Goal: Transaction & Acquisition: Purchase product/service

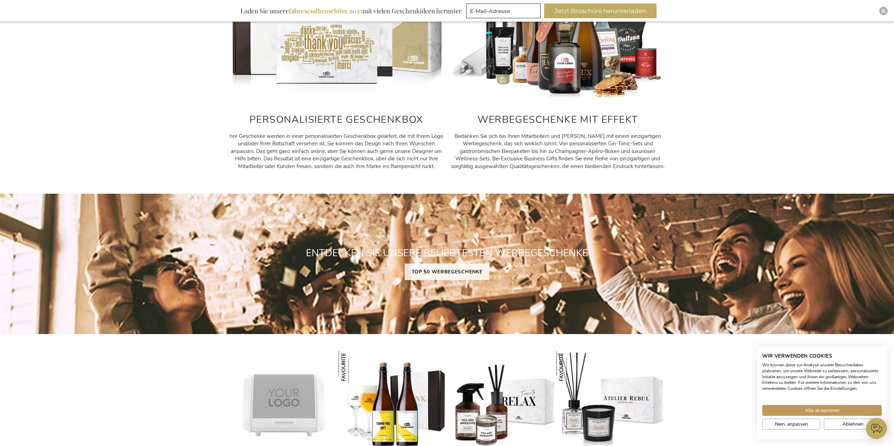
scroll to position [351, 0]
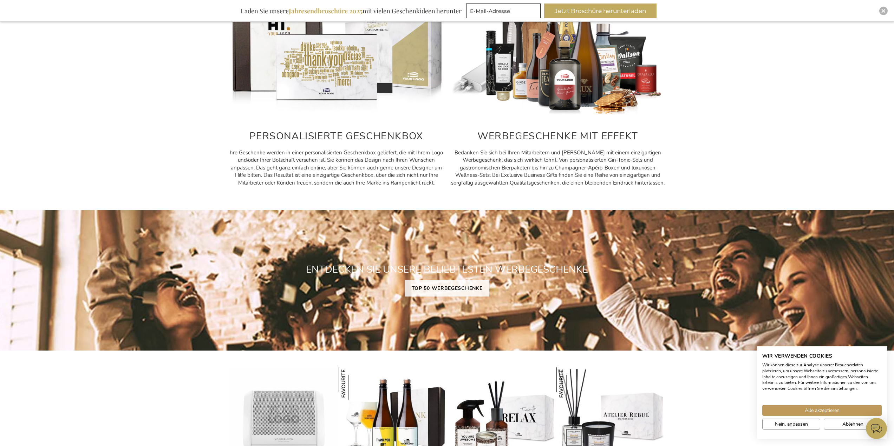
click at [529, 152] on p "Bedanken Sie sich bei Ihren Mitarbeitern und Kunden mit einem einzigartigen Wer…" at bounding box center [557, 168] width 214 height 38
click at [534, 133] on h2 "WERBEGESCHENKE MIT EFFEKT" at bounding box center [557, 136] width 214 height 11
drag, startPoint x: 500, startPoint y: 196, endPoint x: 601, endPoint y: 299, distance: 144.3
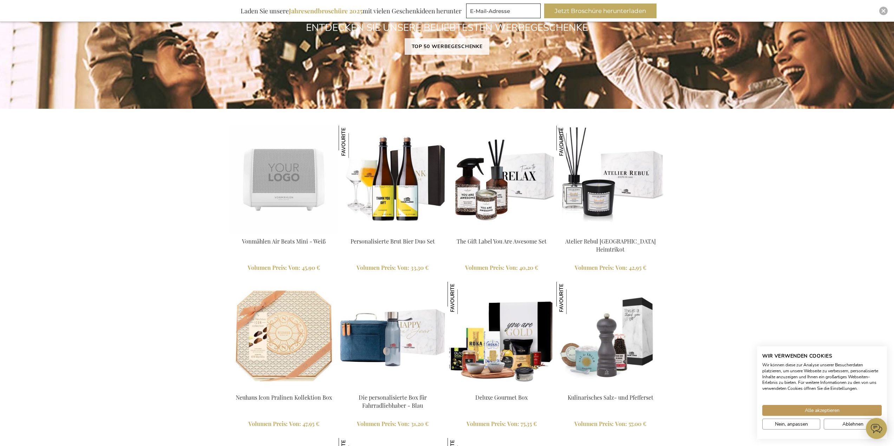
scroll to position [597, 0]
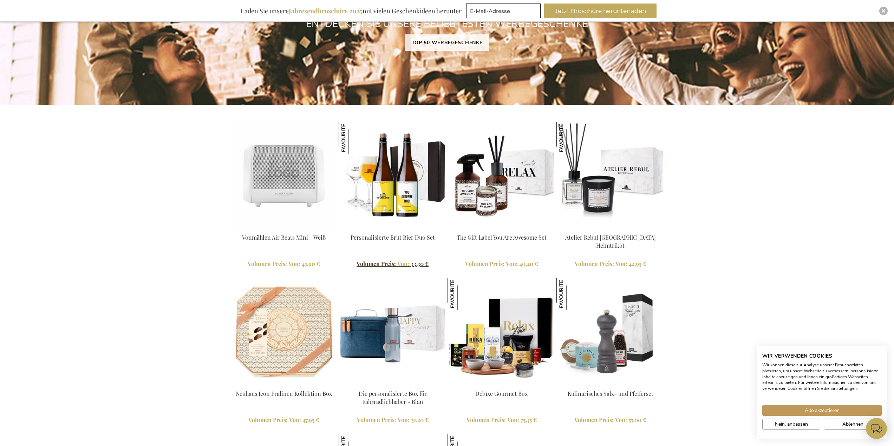
click at [411, 266] on span "33,30 €" at bounding box center [419, 263] width 18 height 7
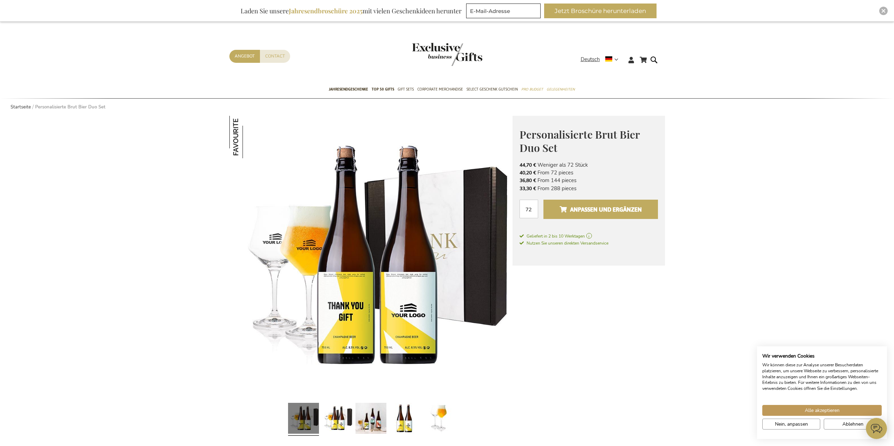
click at [569, 210] on span "Anpassen und ergänzen" at bounding box center [600, 209] width 82 height 11
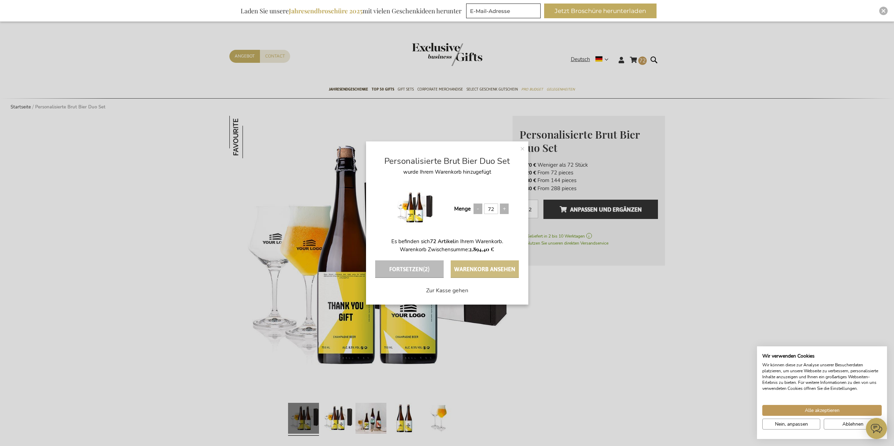
click at [494, 270] on button "Warenkorb ansehen" at bounding box center [484, 270] width 68 height 18
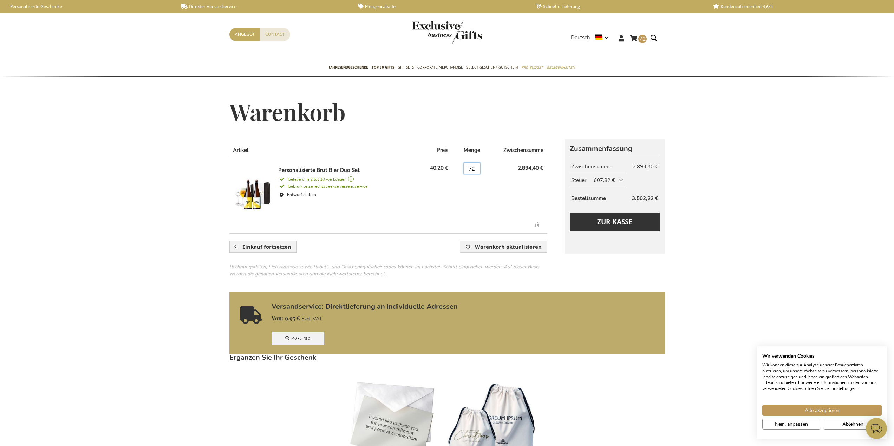
click at [479, 169] on input "72" at bounding box center [471, 168] width 17 height 11
type input "7"
click at [460, 241] on button "Warenkorb aktualisieren" at bounding box center [503, 247] width 87 height 12
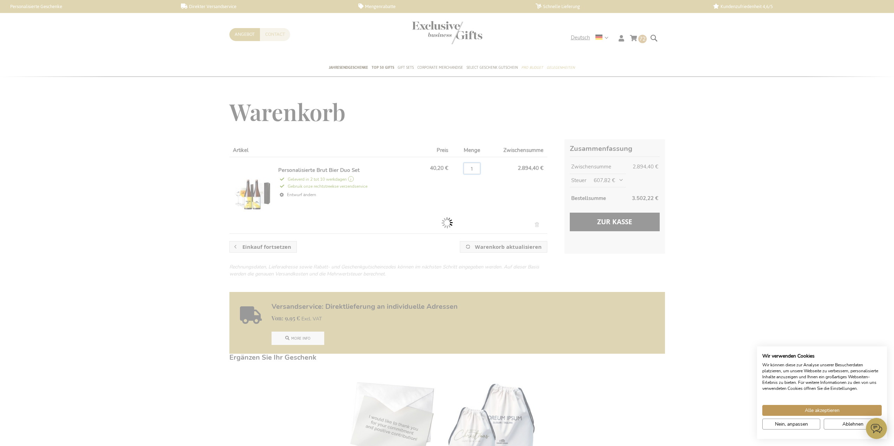
type input "72"
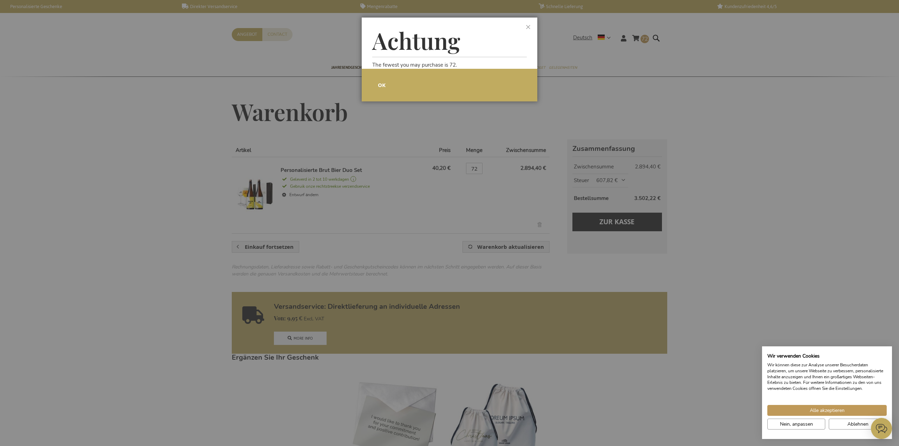
click at [380, 86] on span "OK" at bounding box center [382, 84] width 8 height 7
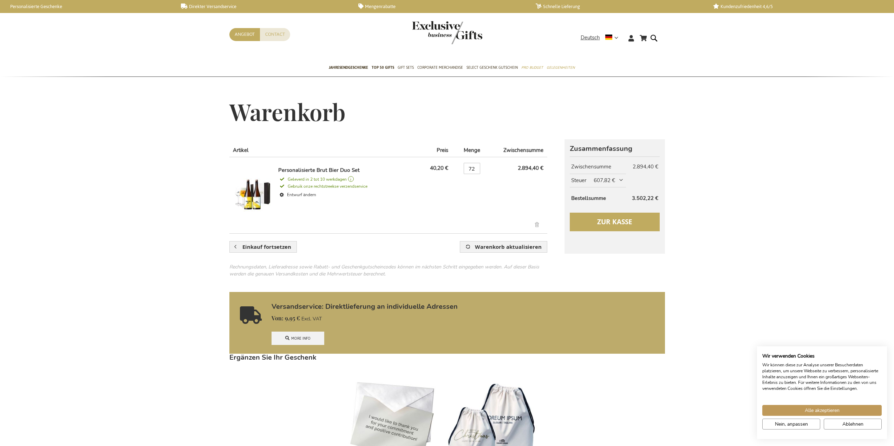
click at [601, 215] on button "Zur Kasse" at bounding box center [615, 222] width 90 height 19
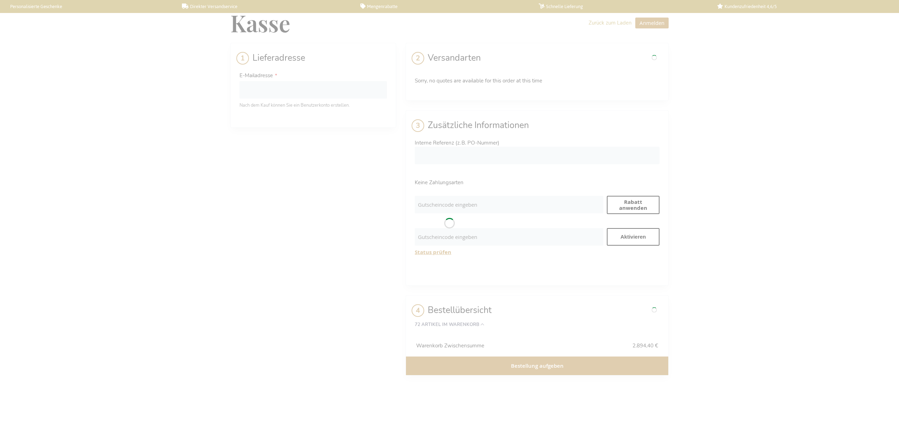
select select "BE"
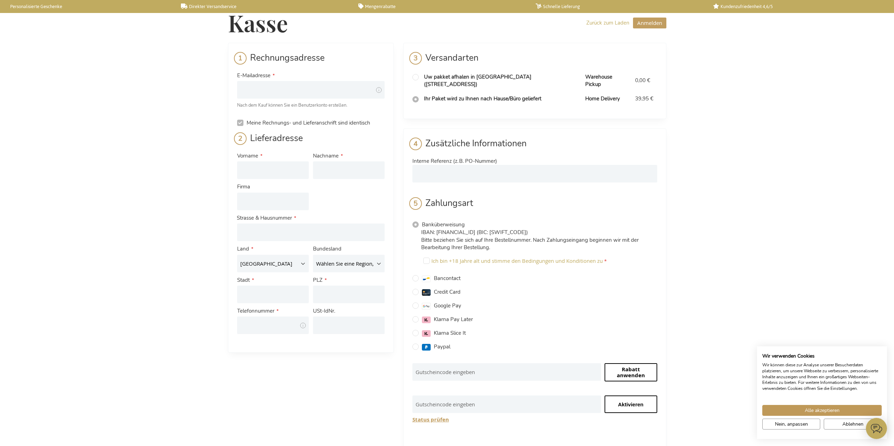
drag, startPoint x: 532, startPoint y: 245, endPoint x: 706, endPoint y: 206, distance: 178.1
click at [706, 206] on div "Kasse Zurück zum Laden [GEOGRAPHIC_DATA] Schließen [GEOGRAPHIC_DATA] E-Mailadre…" at bounding box center [447, 320] width 894 height 641
click at [265, 234] on input "Straße: Line 1" at bounding box center [310, 233] width 147 height 18
type input "[STREET_ADDRESS]"
click at [260, 263] on select "[GEOGRAPHIC_DATA] [GEOGRAPHIC_DATA] [GEOGRAPHIC_DATA] [GEOGRAPHIC_DATA] [GEOGRA…" at bounding box center [273, 264] width 72 height 18
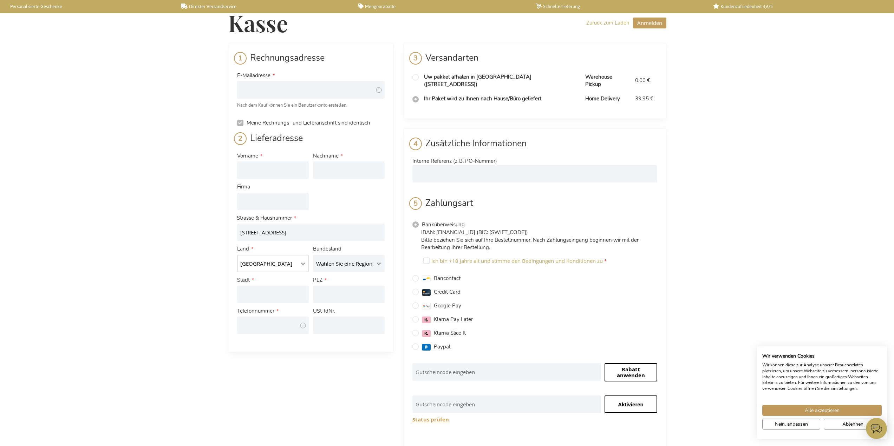
select select "DE"
click at [237, 255] on select "[GEOGRAPHIC_DATA] [GEOGRAPHIC_DATA] [GEOGRAPHIC_DATA] [GEOGRAPHIC_DATA] [GEOGRA…" at bounding box center [273, 264] width 72 height 18
click at [261, 267] on select "[GEOGRAPHIC_DATA] [GEOGRAPHIC_DATA] [GEOGRAPHIC_DATA] [GEOGRAPHIC_DATA] [GEOGRA…" at bounding box center [273, 264] width 72 height 18
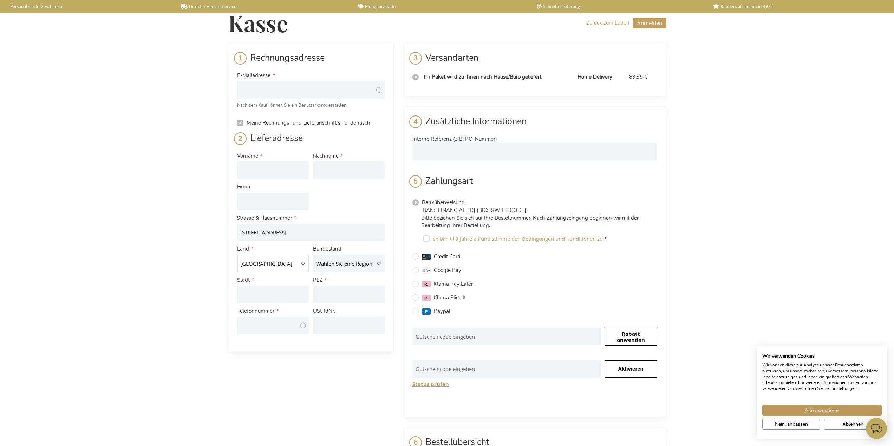
click at [292, 258] on select "[GEOGRAPHIC_DATA] [GEOGRAPHIC_DATA] [GEOGRAPHIC_DATA] [GEOGRAPHIC_DATA] [GEOGRA…" at bounding box center [273, 264] width 72 height 18
